Goal: Task Accomplishment & Management: Use online tool/utility

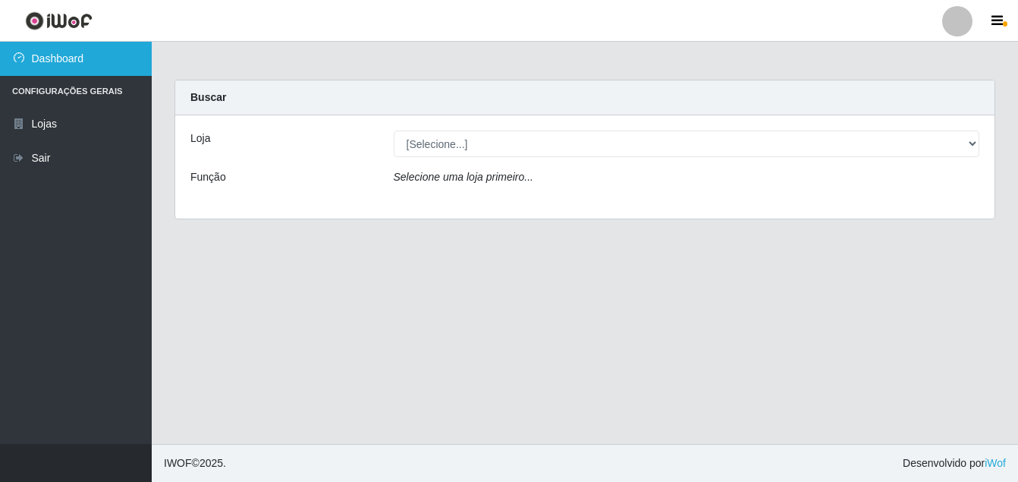
click at [93, 55] on link "Dashboard" at bounding box center [76, 59] width 152 height 34
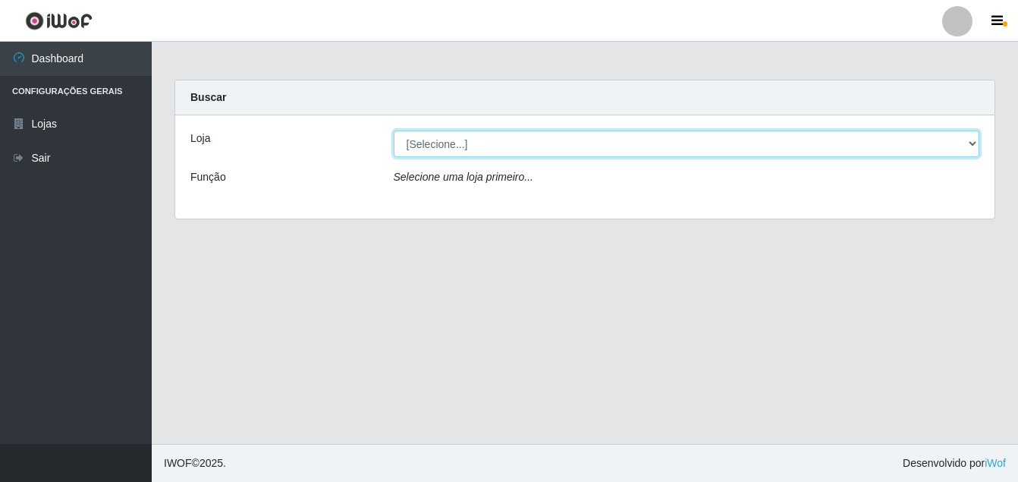
click at [436, 143] on select "[Selecione...] Ajubá Mercado" at bounding box center [687, 144] width 587 height 27
select select "402"
click at [394, 131] on select "[Selecione...] Ajubá Mercado" at bounding box center [687, 144] width 587 height 27
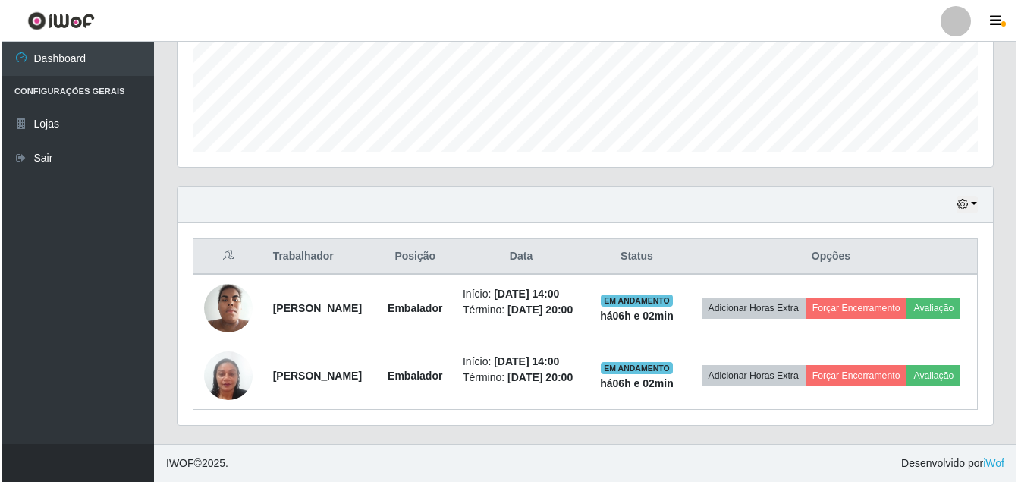
scroll to position [414, 0]
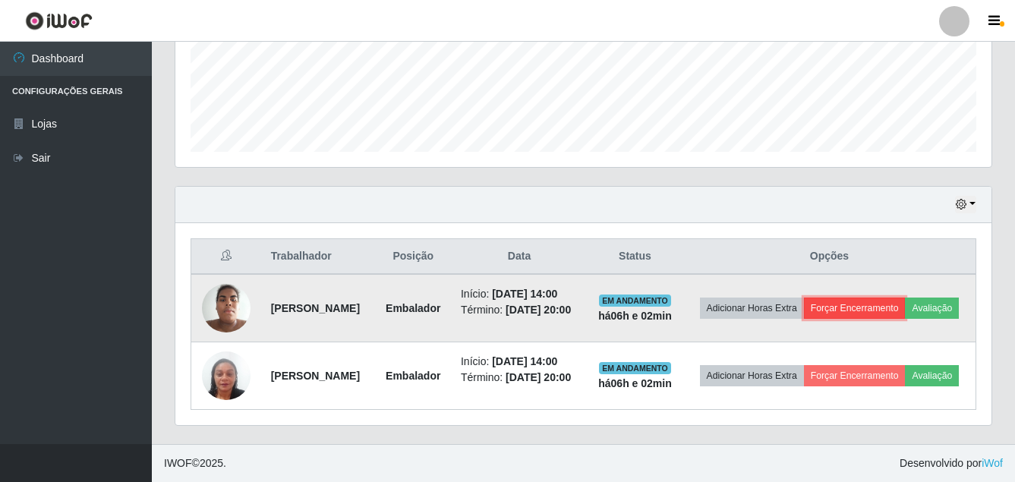
click at [882, 297] on button "Forçar Encerramento" at bounding box center [855, 307] width 102 height 21
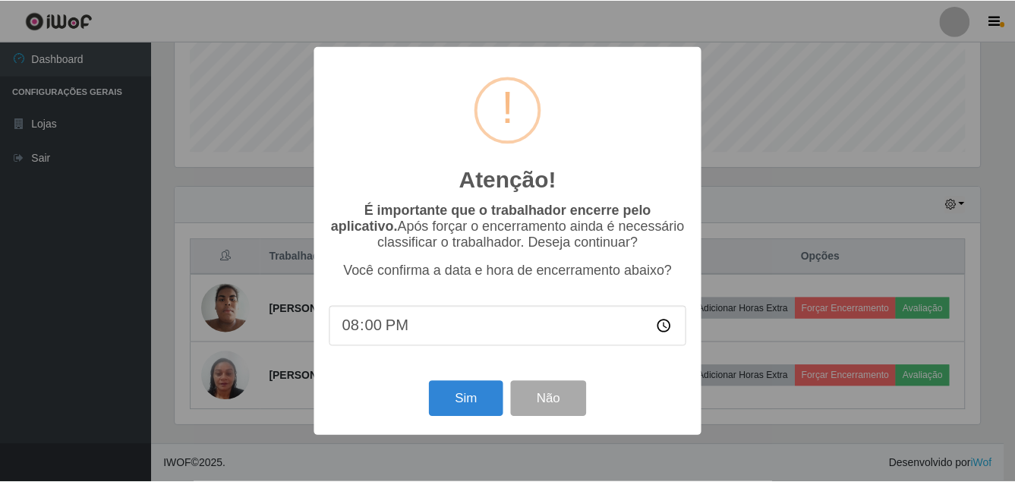
scroll to position [315, 808]
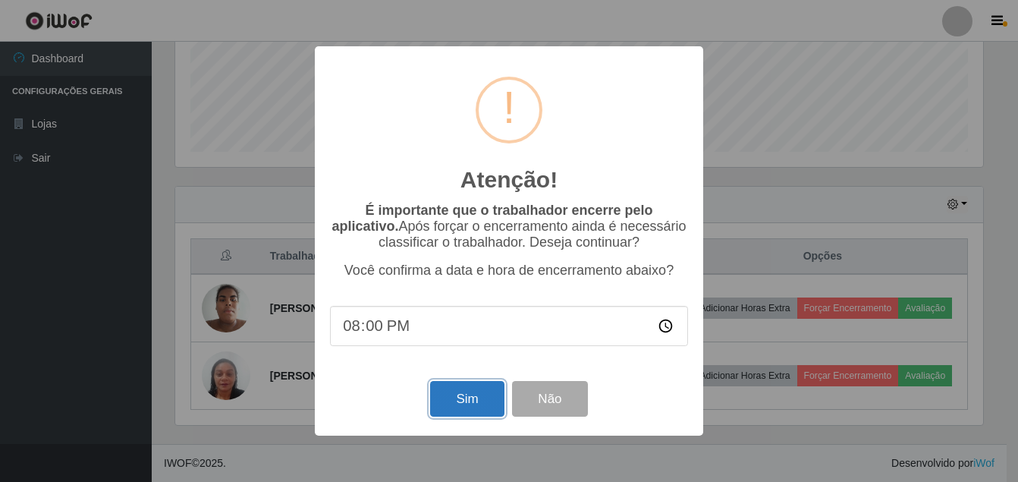
click at [474, 409] on button "Sim" at bounding box center [467, 399] width 74 height 36
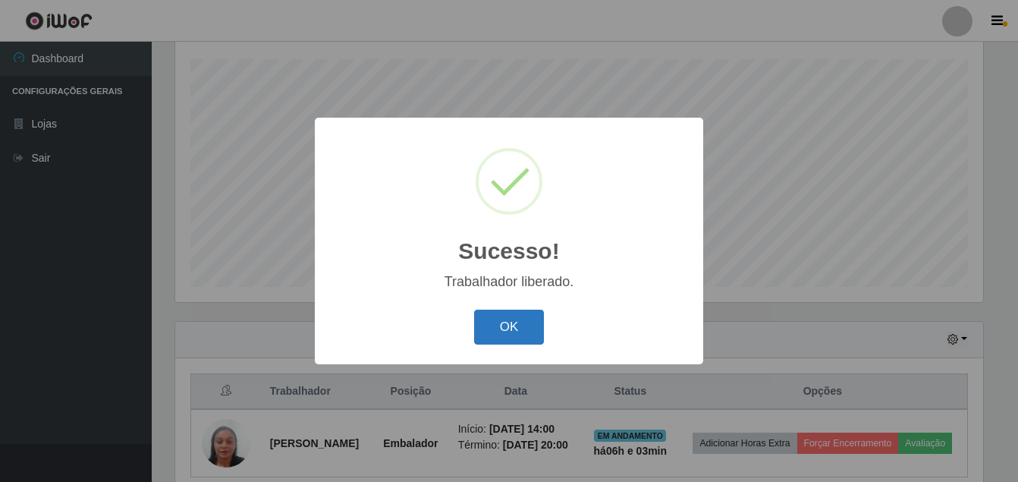
click at [524, 328] on button "OK" at bounding box center [509, 328] width 71 height 36
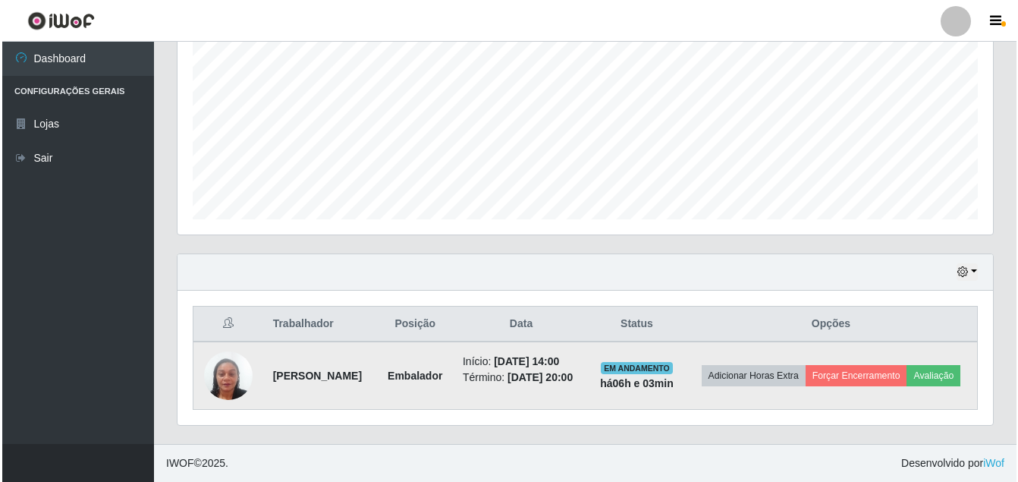
scroll to position [335, 0]
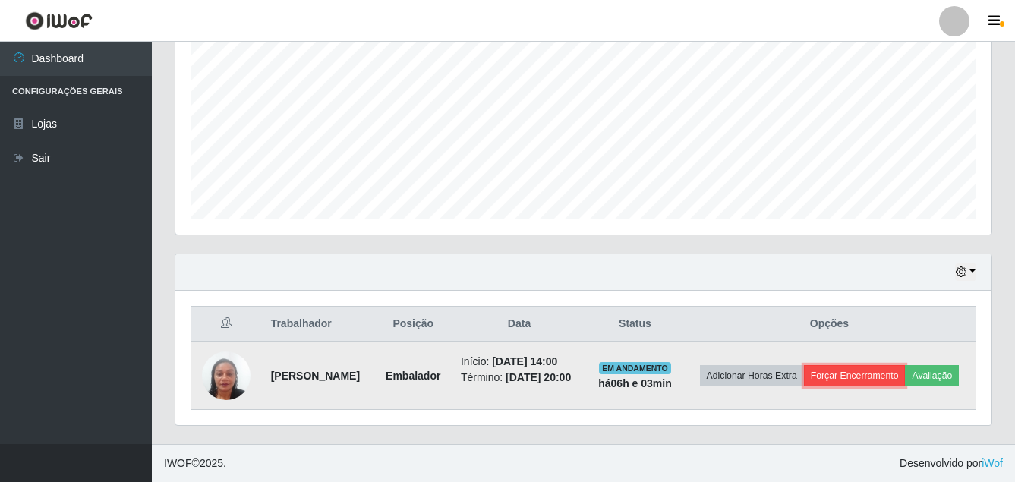
click at [905, 365] on button "Forçar Encerramento" at bounding box center [855, 375] width 102 height 21
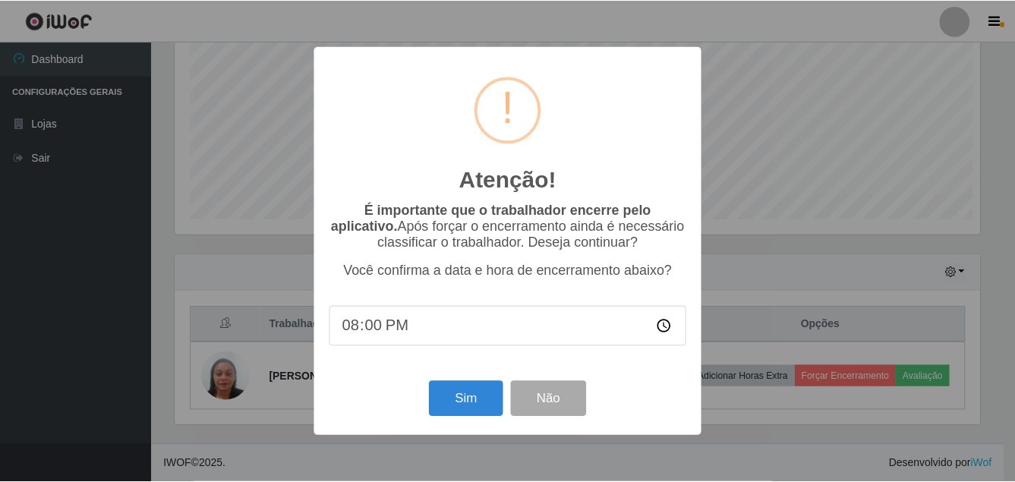
scroll to position [315, 808]
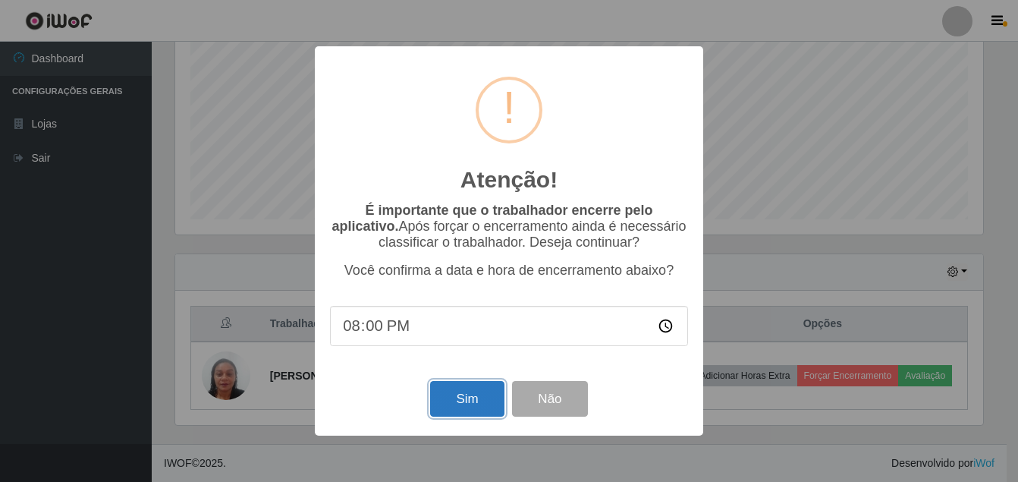
click at [479, 404] on button "Sim" at bounding box center [467, 399] width 74 height 36
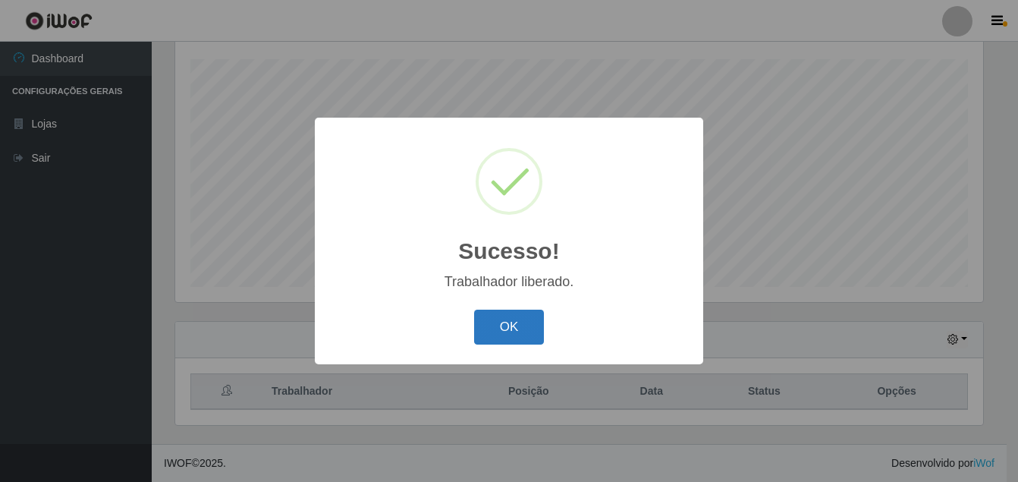
click at [503, 330] on button "OK" at bounding box center [509, 328] width 71 height 36
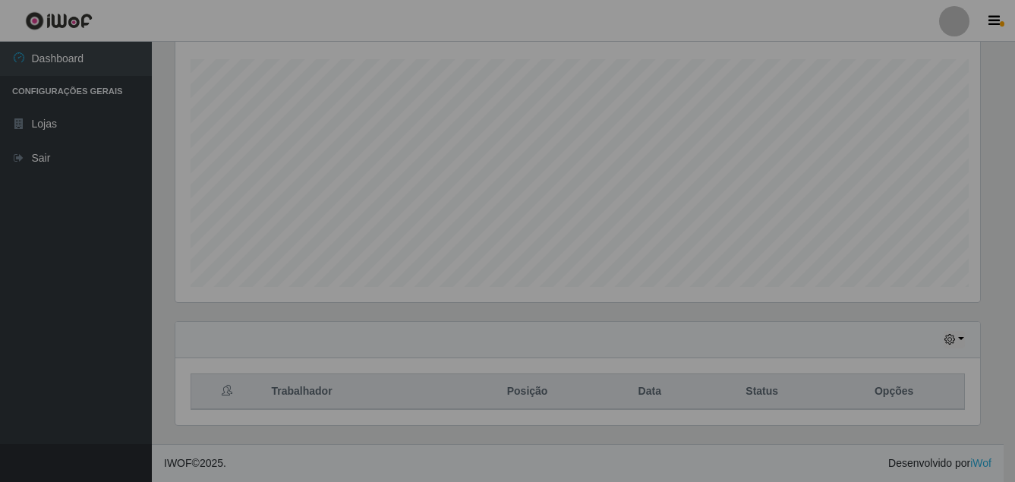
scroll to position [315, 816]
